Goal: Task Accomplishment & Management: Manage account settings

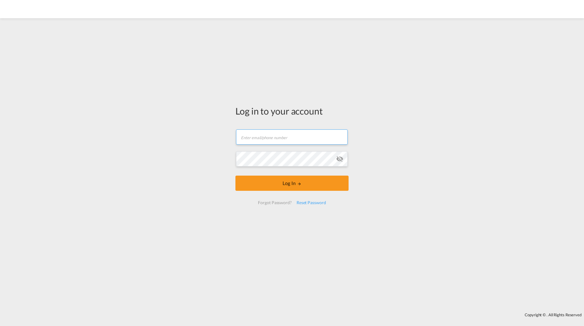
drag, startPoint x: 286, startPoint y: 136, endPoint x: 288, endPoint y: 134, distance: 3.2
click at [286, 136] on input "text" at bounding box center [292, 137] width 112 height 15
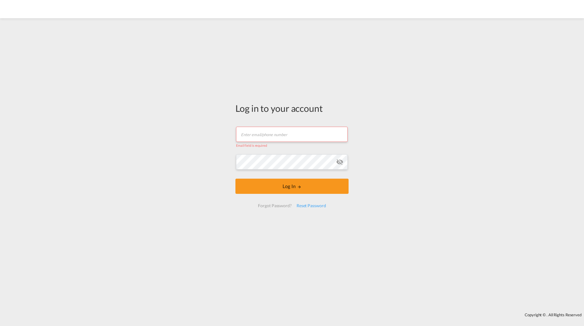
click at [271, 133] on input "text" at bounding box center [292, 134] width 112 height 15
paste input "[PERSON_NAME][EMAIL_ADDRESS][DOMAIN_NAME]"
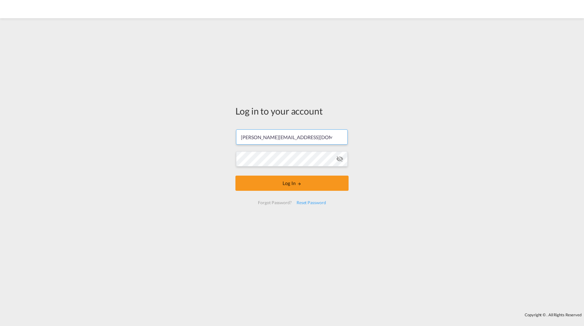
type input "[PERSON_NAME][EMAIL_ADDRESS][DOMAIN_NAME]"
click at [340, 159] on md-icon "icon-eye-off" at bounding box center [339, 158] width 7 height 7
click at [317, 185] on button "Log In" at bounding box center [291, 183] width 113 height 15
click at [271, 135] on input "text" at bounding box center [292, 137] width 112 height 15
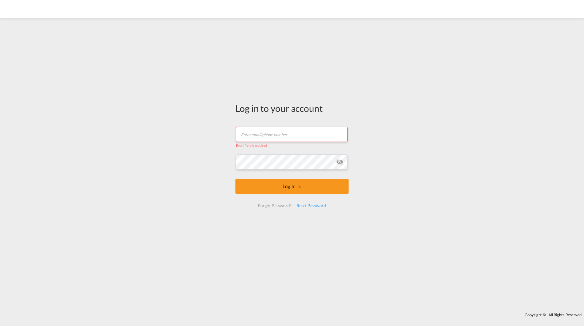
click at [285, 140] on input "text" at bounding box center [292, 134] width 112 height 15
paste input "[PERSON_NAME][EMAIL_ADDRESS][DOMAIN_NAME]"
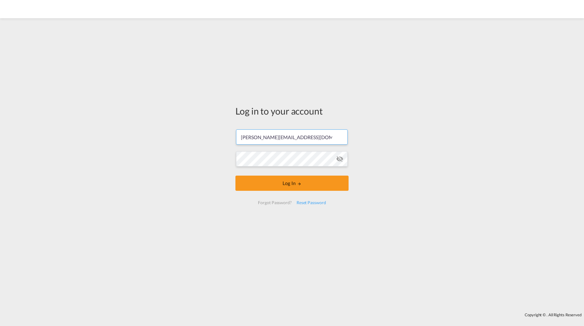
type input "[PERSON_NAME][EMAIL_ADDRESS][DOMAIN_NAME]"
click at [340, 160] on md-icon "icon-eye-off" at bounding box center [339, 158] width 7 height 7
click at [280, 184] on button "Log In" at bounding box center [291, 183] width 113 height 15
click at [280, 138] on input "text" at bounding box center [292, 137] width 112 height 15
type input "[PERSON_NAME][EMAIL_ADDRESS][DOMAIN_NAME]"
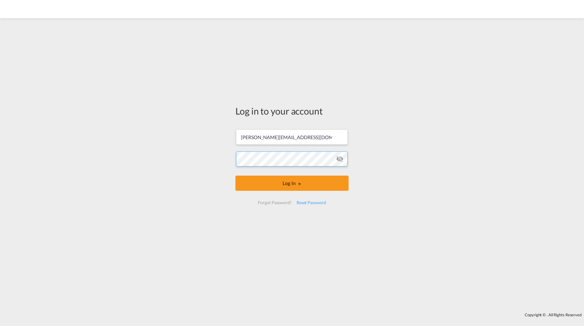
click at [338, 162] on md-input-container at bounding box center [292, 159] width 112 height 16
click at [339, 160] on md-icon "icon-eye-off" at bounding box center [339, 158] width 7 height 7
click at [309, 181] on button "Log In" at bounding box center [291, 183] width 113 height 15
